Goal: Transaction & Acquisition: Purchase product/service

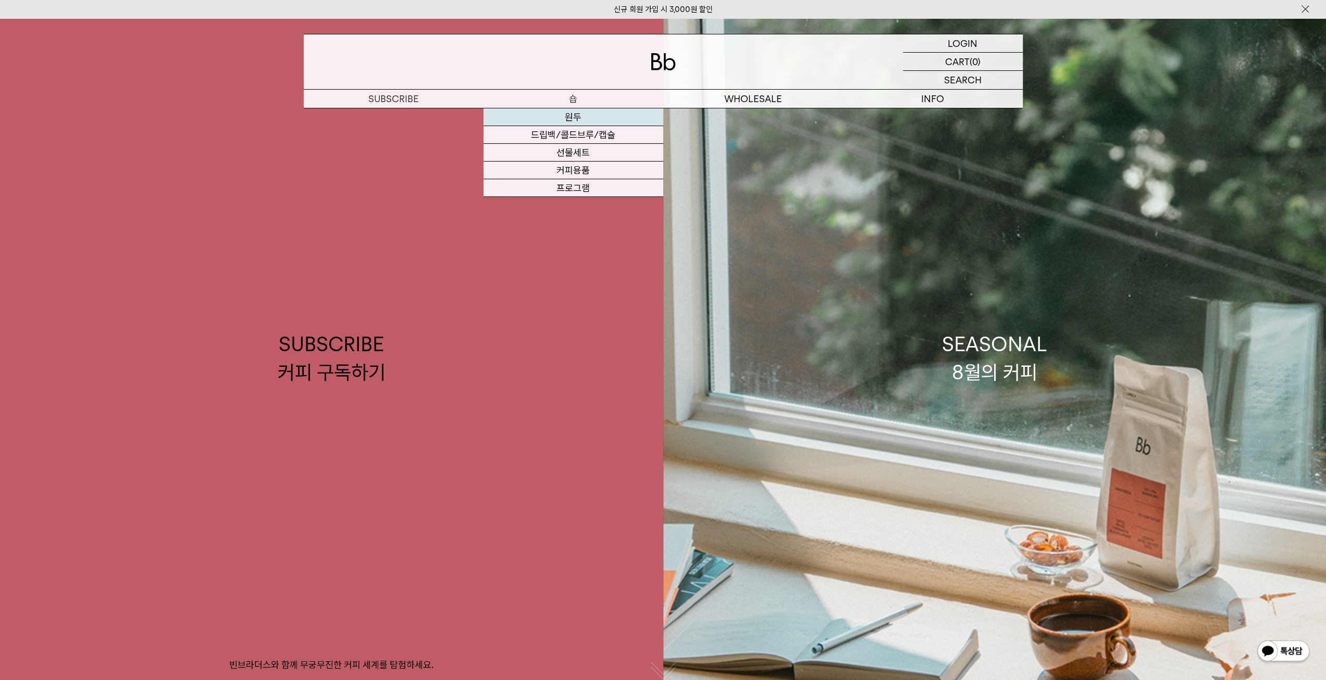
click at [576, 120] on link "원두" at bounding box center [574, 117] width 180 height 18
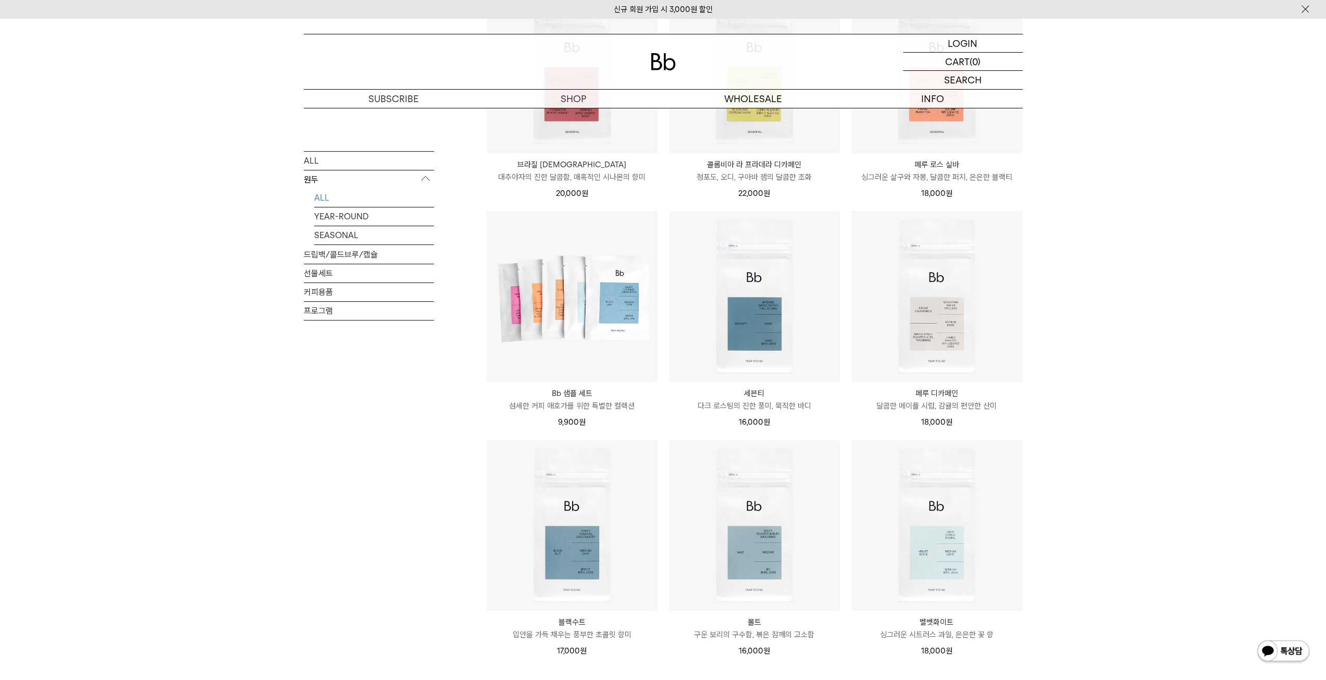
scroll to position [365, 0]
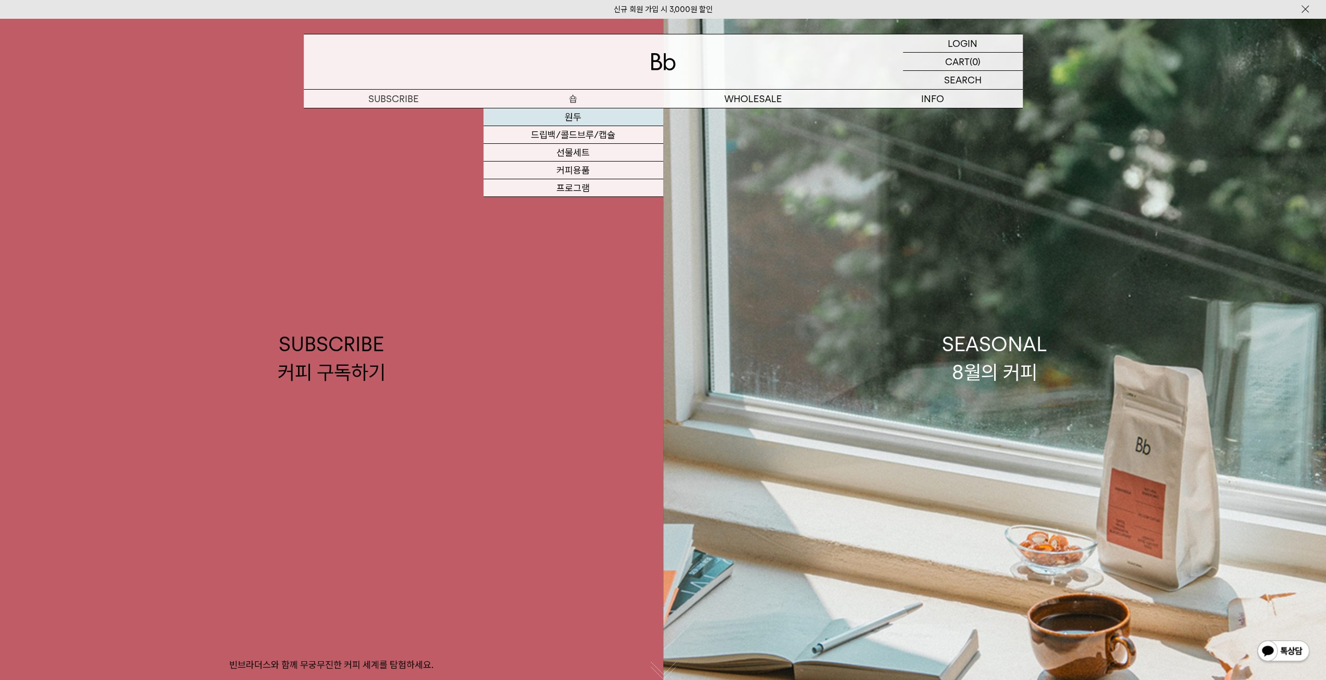
click at [570, 119] on link "원두" at bounding box center [574, 117] width 180 height 18
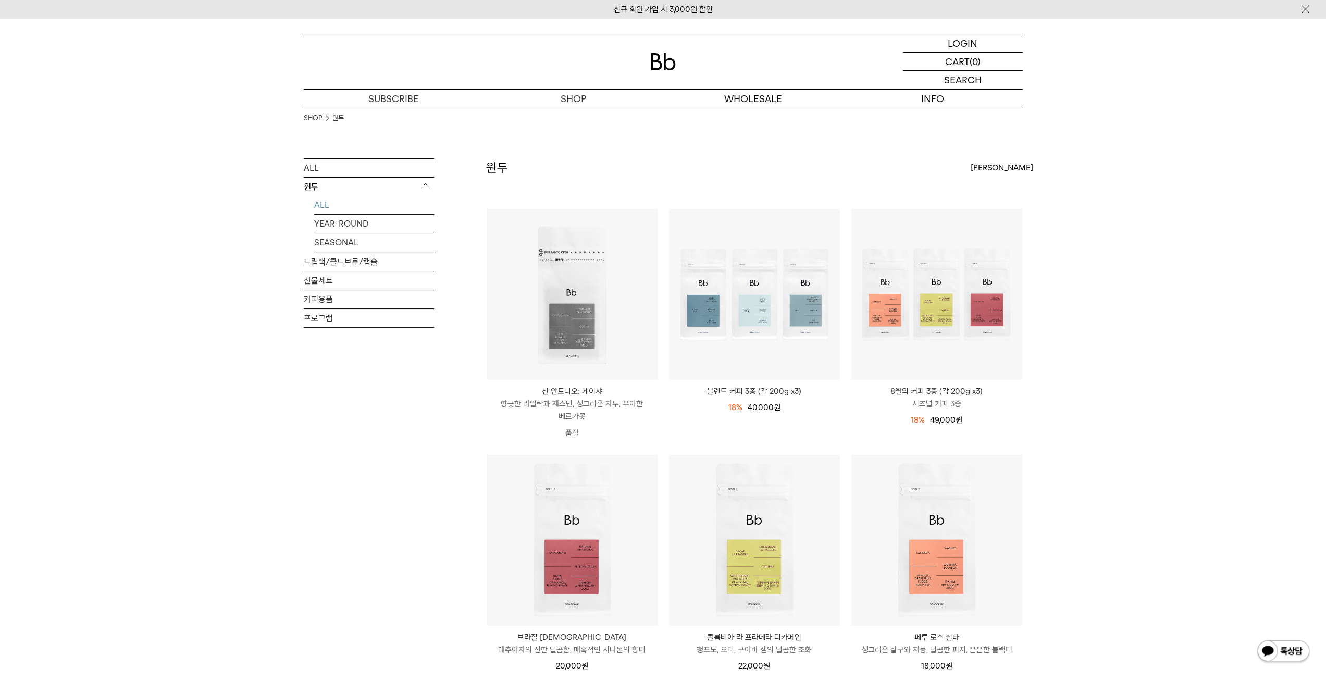
click at [1188, 432] on div "SHOP 원두 ALL 원두 ALL YEAR-ROUND SEASONAL 드립백/콜드브루/캡슐 선물세트 커피용품 프로그램 원두 최신순" at bounding box center [663, 676] width 1326 height 1137
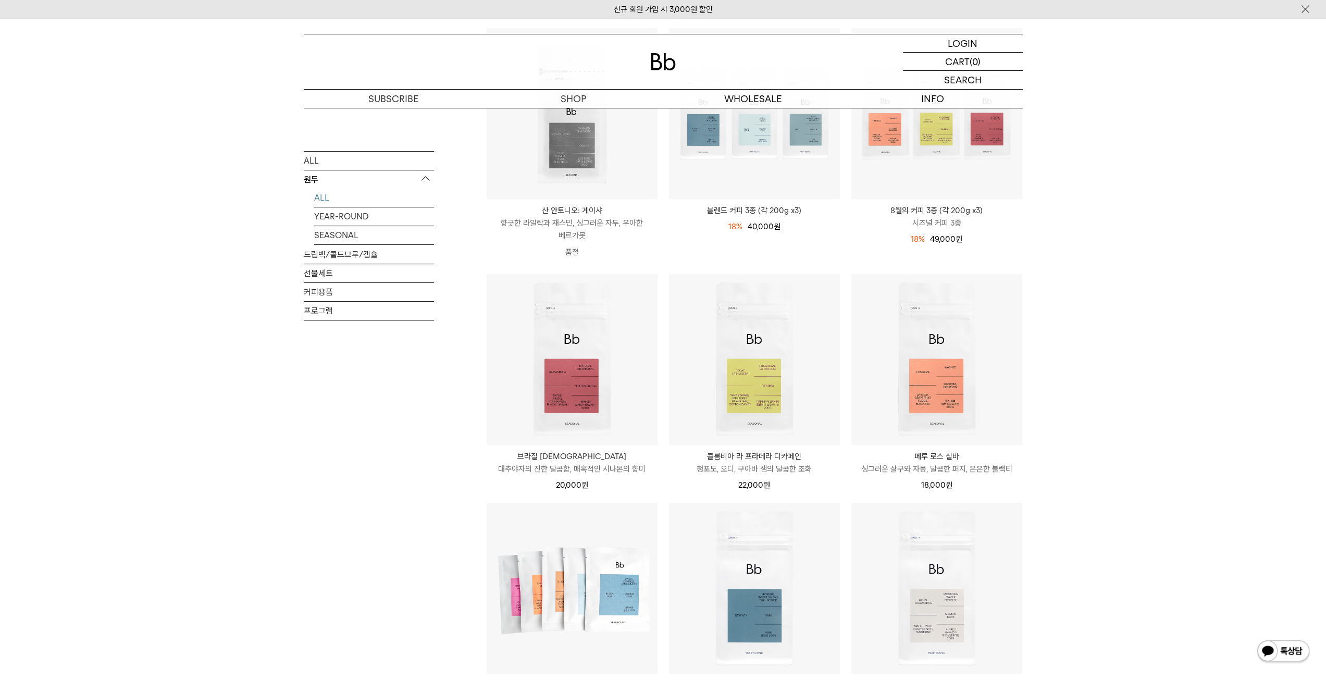
scroll to position [52, 0]
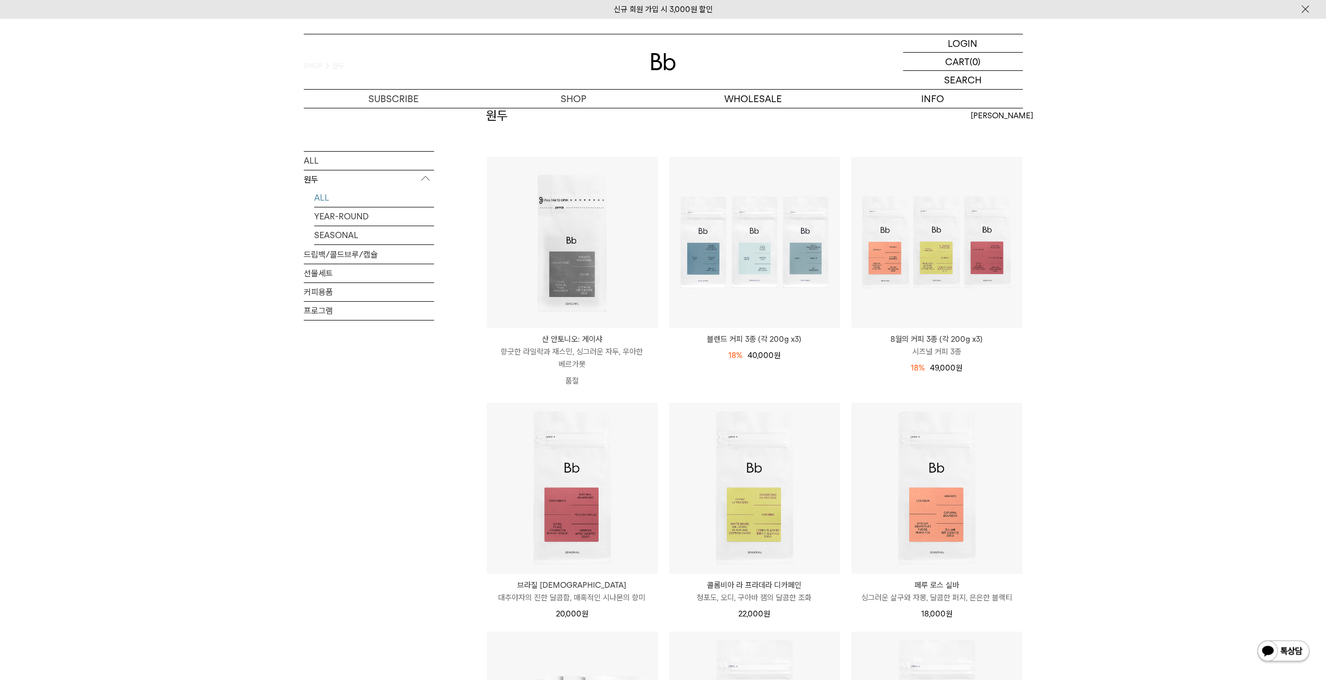
click at [422, 178] on p "원두" at bounding box center [369, 179] width 130 height 19
click at [359, 182] on p "원두" at bounding box center [369, 179] width 130 height 19
click at [336, 206] on link "ALL" at bounding box center [374, 198] width 120 height 18
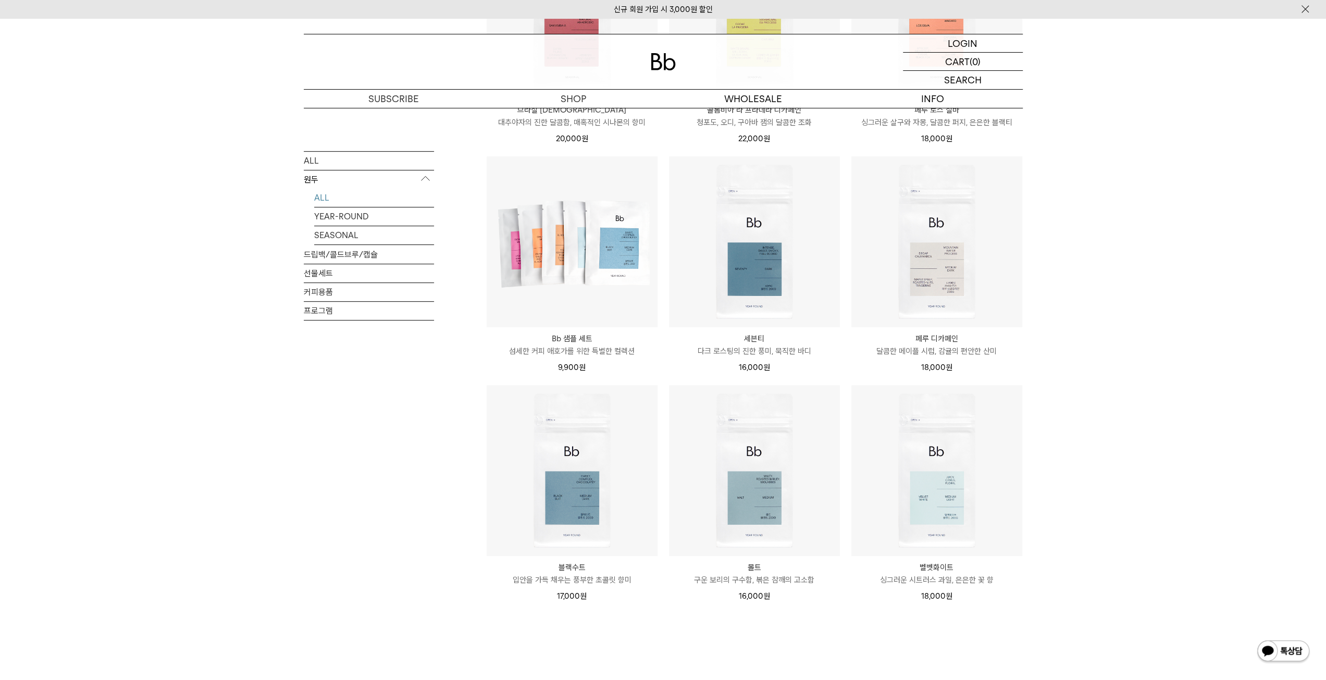
scroll to position [677, 0]
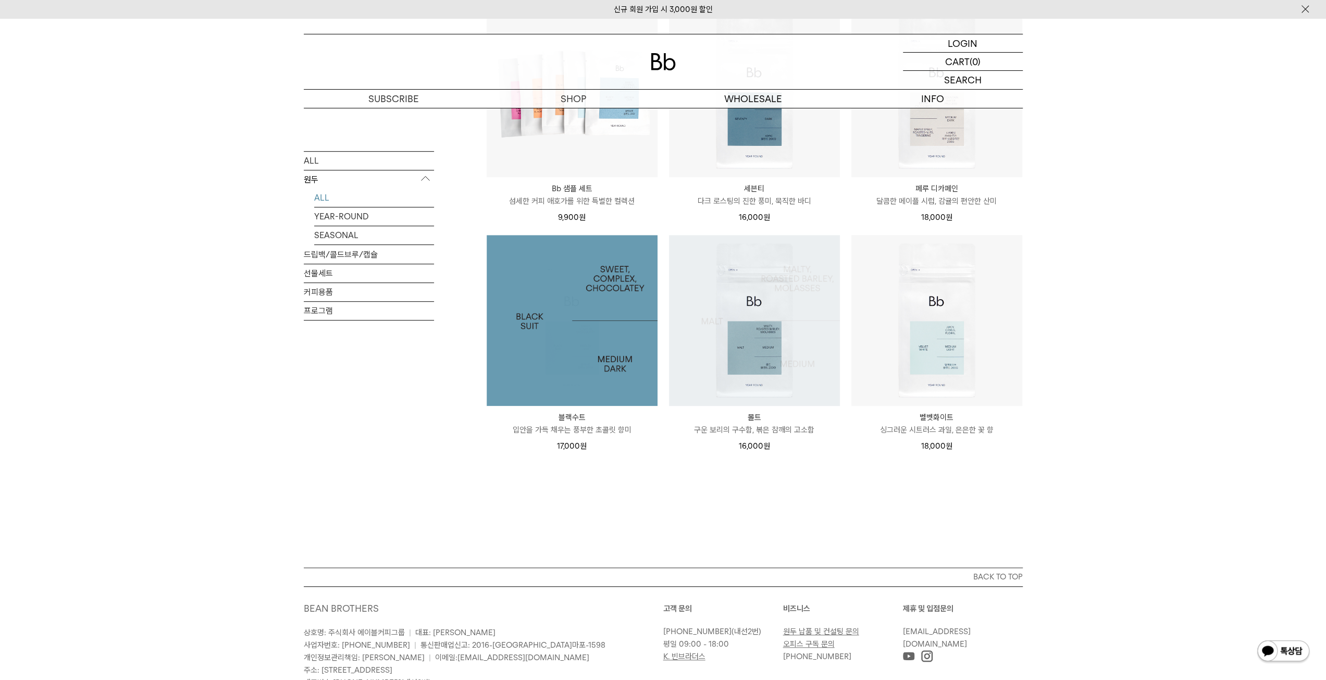
click at [544, 362] on img at bounding box center [572, 320] width 171 height 171
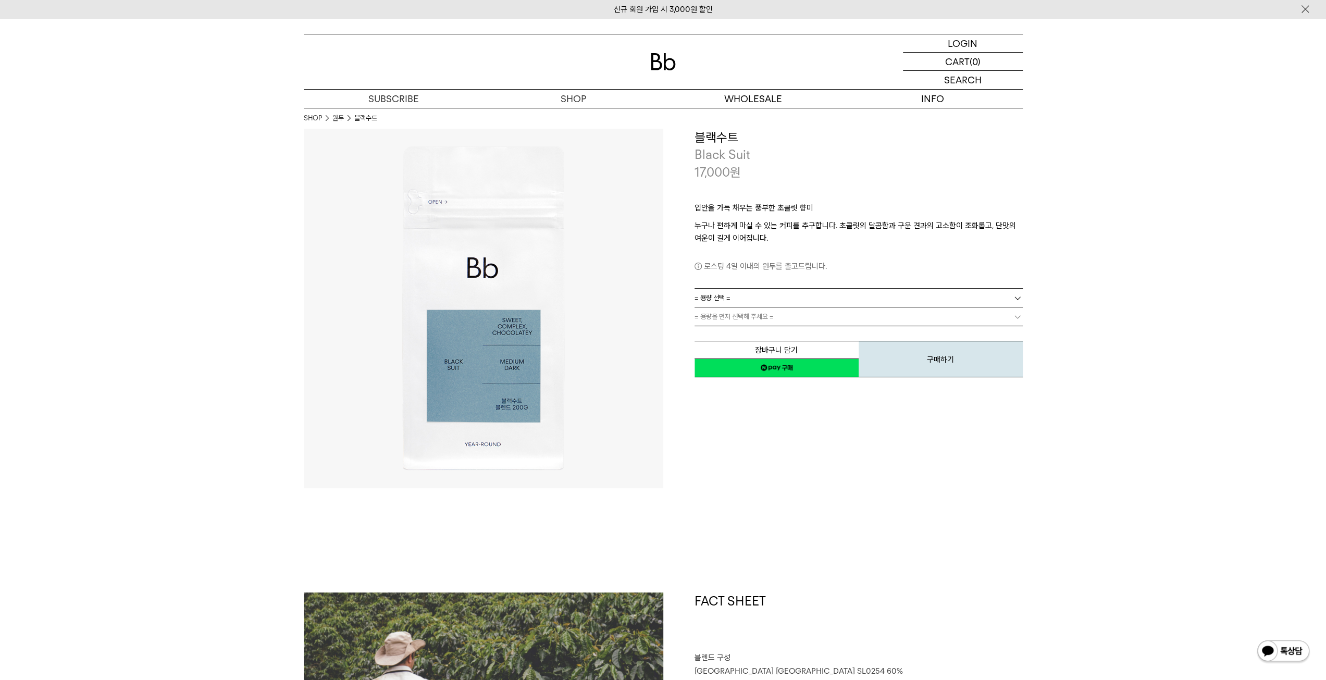
click at [996, 295] on link "= 용량 선택 =" at bounding box center [859, 298] width 328 height 18
click at [740, 331] on li "600g" at bounding box center [864, 335] width 318 height 19
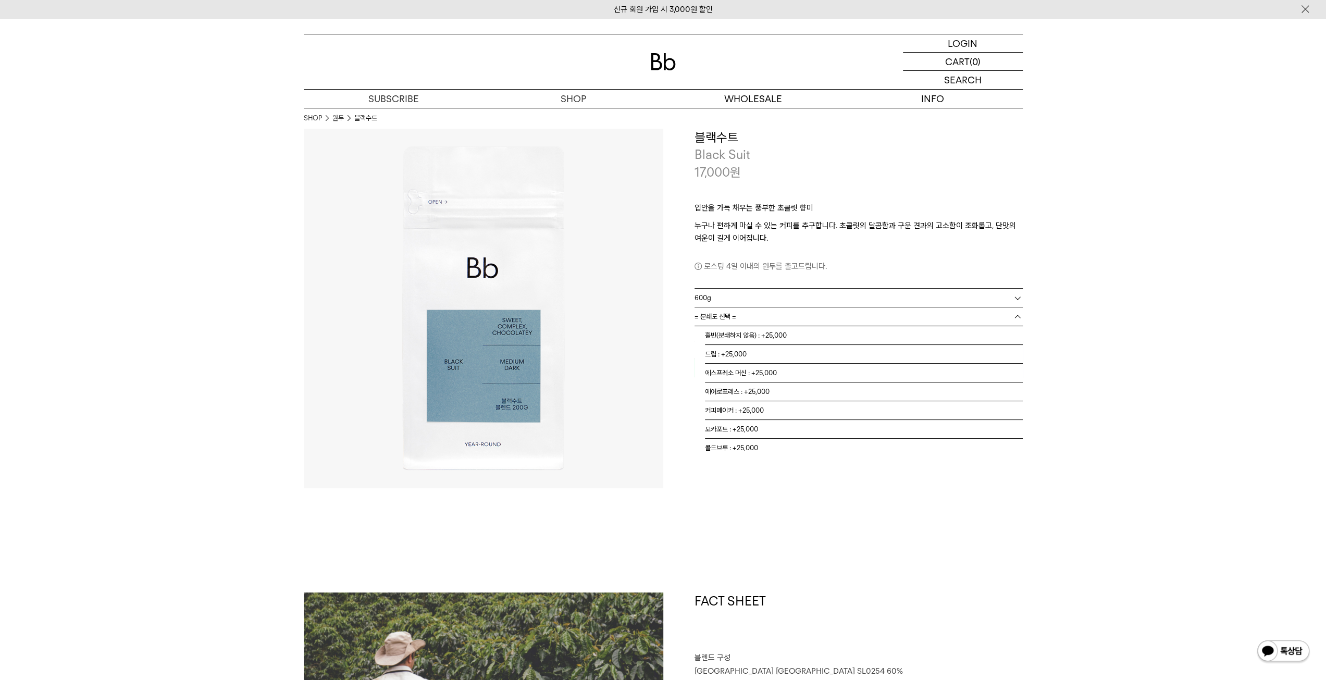
click at [863, 319] on link "= 분쇄도 선택 =" at bounding box center [859, 316] width 328 height 18
click at [811, 338] on li "홀빈(분쇄하지 않음) : +25,000" at bounding box center [864, 335] width 318 height 19
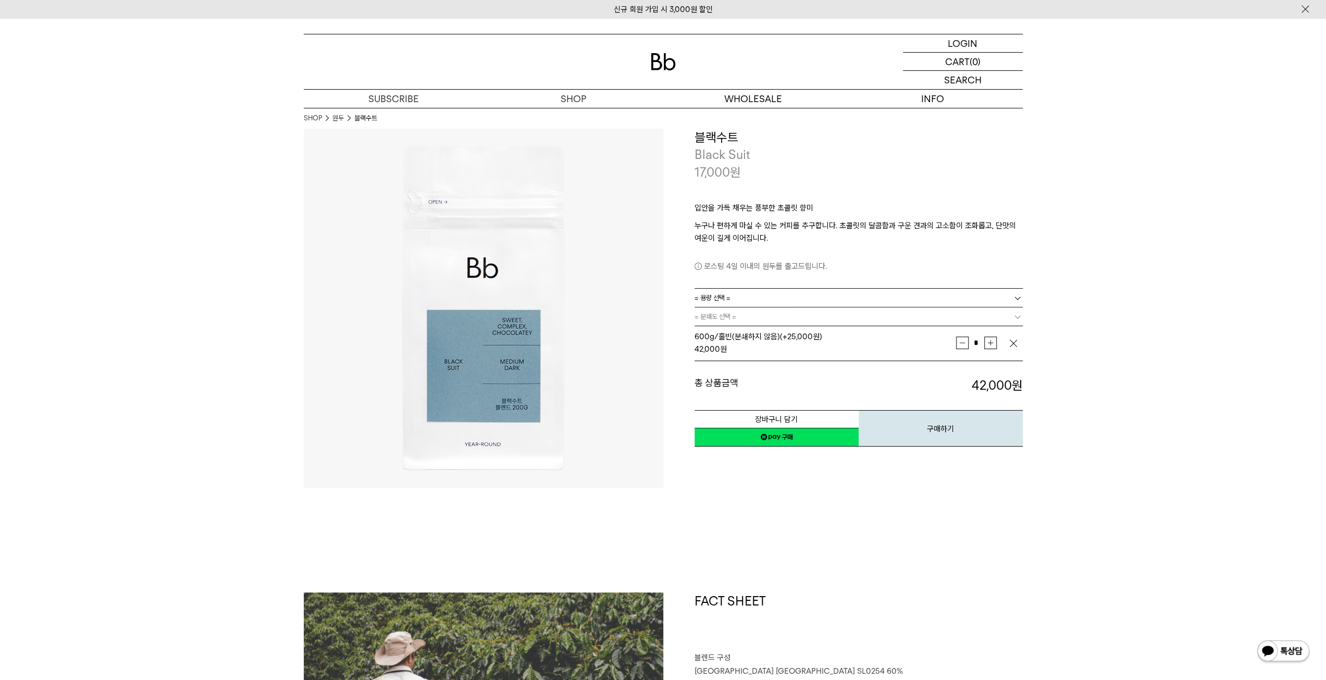
drag, startPoint x: 773, startPoint y: 442, endPoint x: 783, endPoint y: 447, distance: 10.3
click at [773, 443] on link "네이버페이 구매하기" at bounding box center [777, 437] width 164 height 19
